Goal: Information Seeking & Learning: Understand process/instructions

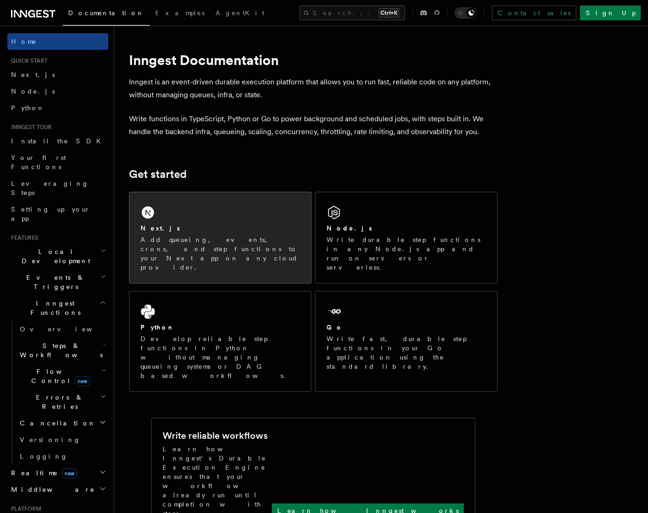
click at [178, 201] on div "Next.js Add queueing, events, crons, and step functions to your Next app on any…" at bounding box center [220, 237] width 182 height 91
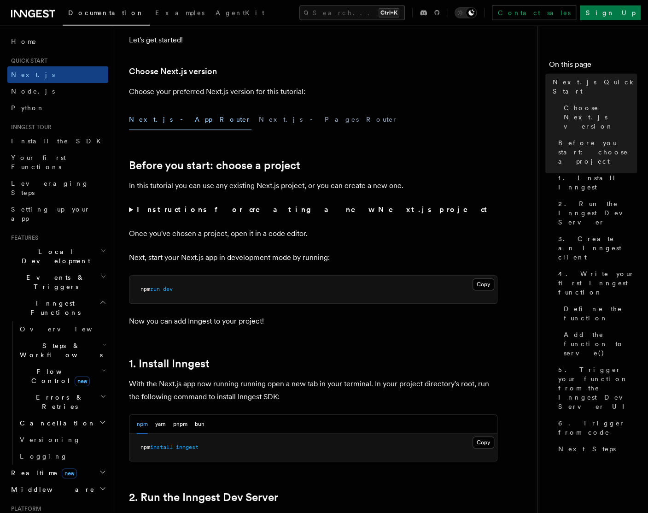
scroll to position [194, 0]
click at [485, 288] on button "Copy Copied" at bounding box center [484, 284] width 22 height 12
click at [484, 441] on button "Copy Copied" at bounding box center [484, 442] width 22 height 12
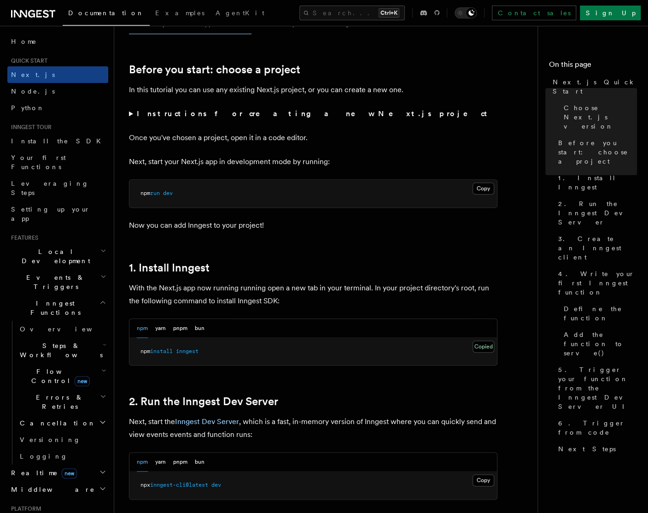
scroll to position [290, 0]
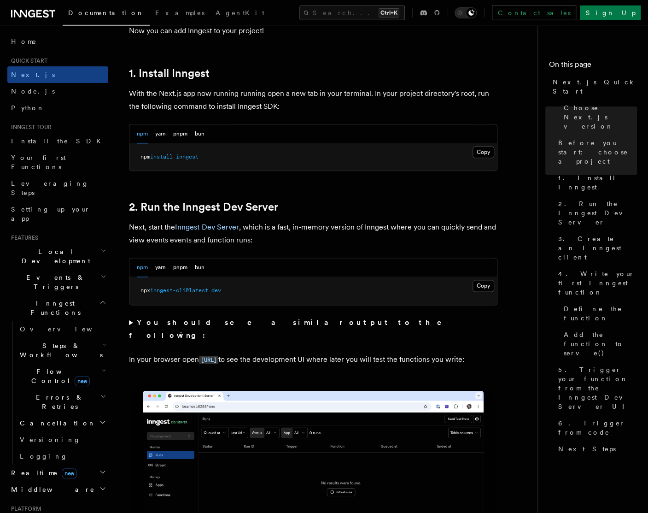
scroll to position [484, 0]
click at [489, 289] on button "Copy Copied" at bounding box center [484, 285] width 22 height 12
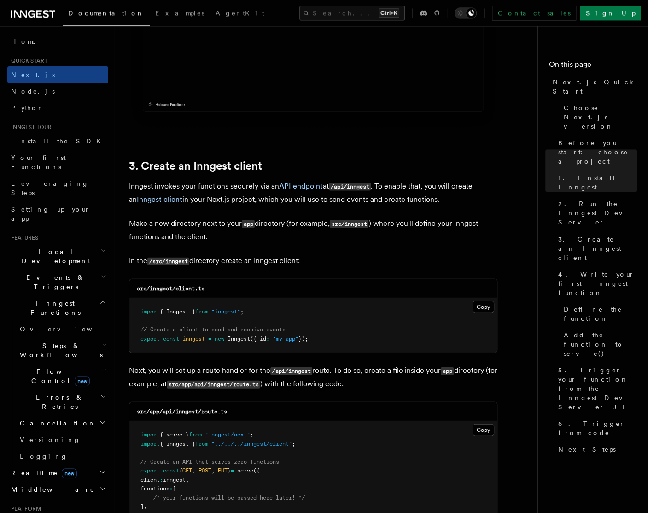
scroll to position [968, 0]
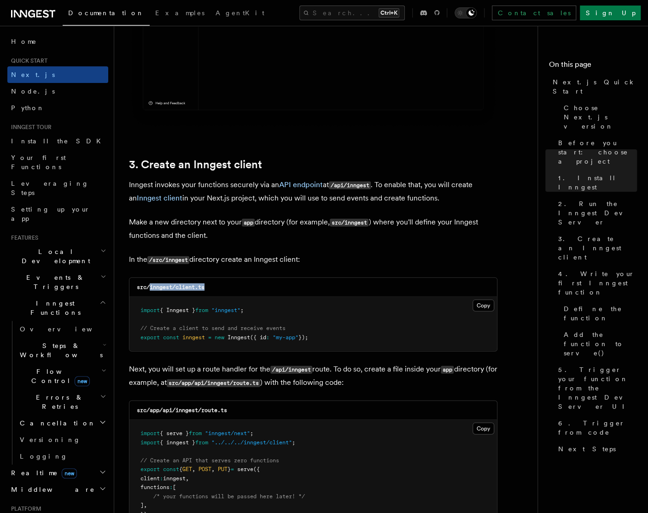
drag, startPoint x: 213, startPoint y: 292, endPoint x: 150, endPoint y: 290, distance: 63.1
click at [150, 290] on div "src/inngest/client.ts" at bounding box center [313, 286] width 368 height 19
copy code "inngest/client.ts"
click at [479, 307] on button "Copy Copied" at bounding box center [484, 305] width 22 height 12
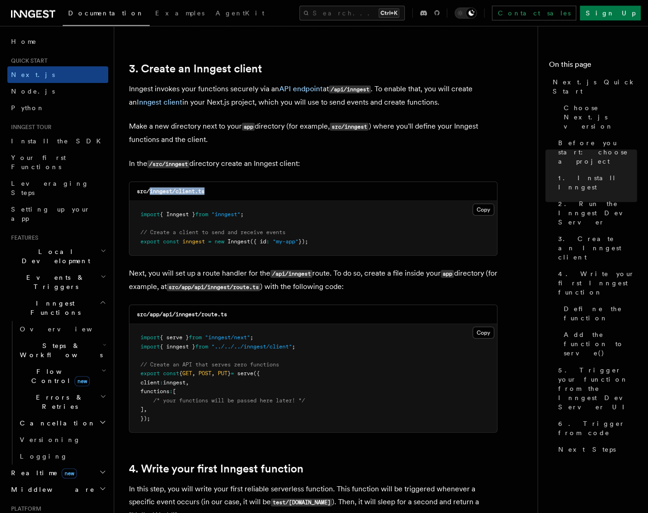
scroll to position [1064, 0]
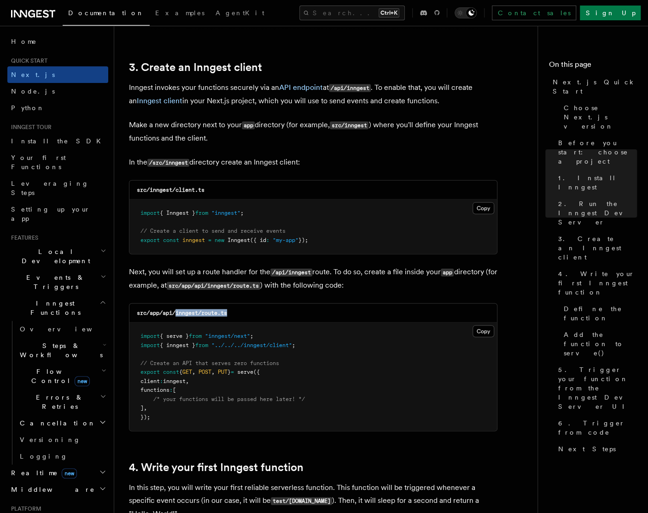
drag, startPoint x: 243, startPoint y: 315, endPoint x: 177, endPoint y: 317, distance: 65.9
click at [177, 317] on div "src/app/api/inngest/route.ts" at bounding box center [313, 313] width 368 height 19
copy code "inngest/route.ts"
click at [487, 335] on button "Copy Copied" at bounding box center [484, 331] width 22 height 12
click at [228, 101] on p "Inngest invokes your functions securely via an API endpoint at /api/inngest . T…" at bounding box center [313, 94] width 369 height 26
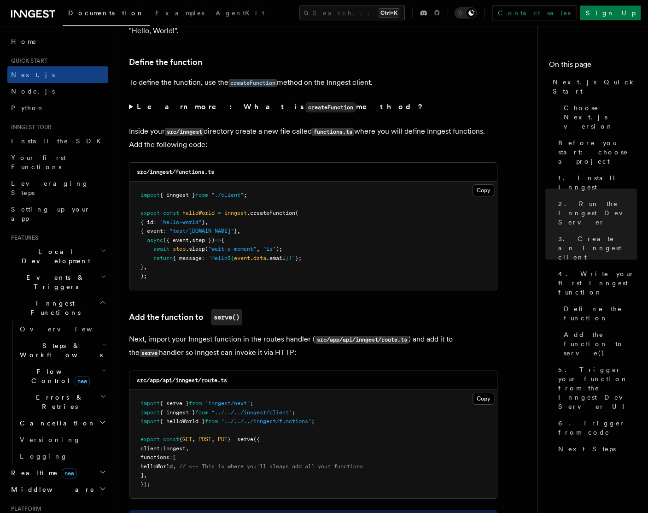
scroll to position [1548, 0]
drag, startPoint x: 210, startPoint y: 174, endPoint x: 177, endPoint y: 174, distance: 32.7
click at [177, 174] on div "src/inngest/functions.ts" at bounding box center [313, 171] width 368 height 19
copy code "functions.ts"
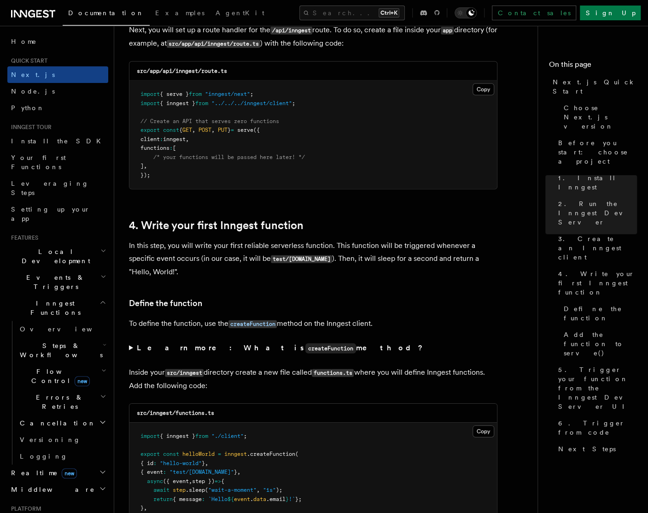
click at [407, 181] on pre "import { serve } from "inngest/next" ; import { inngest } from "../../../innges…" at bounding box center [313, 135] width 368 height 108
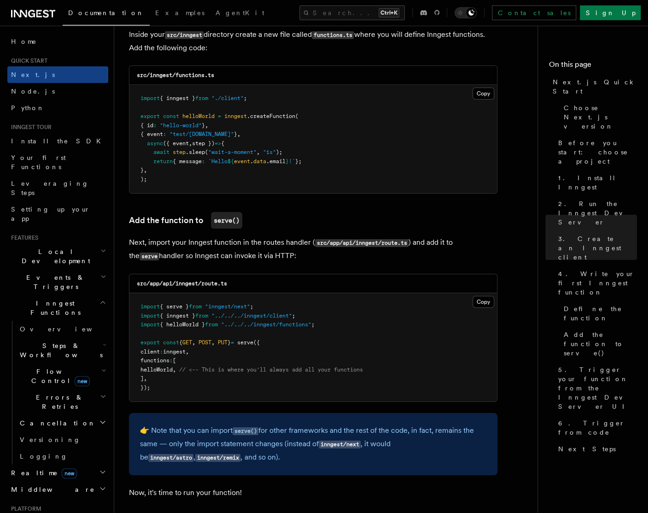
scroll to position [1645, 0]
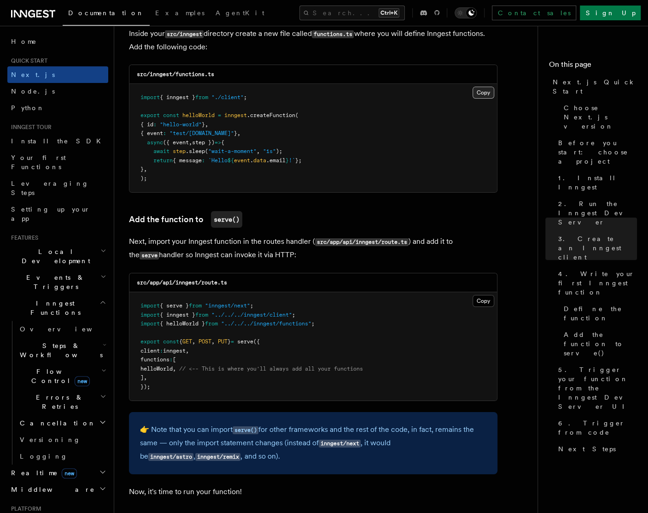
click at [491, 93] on button "Copy Copied" at bounding box center [484, 93] width 22 height 12
